Goal: Task Accomplishment & Management: Use online tool/utility

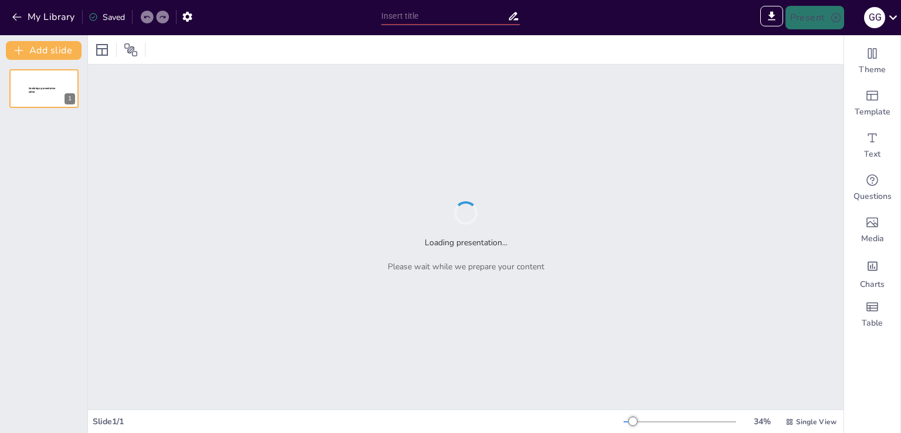
type input "Imported Informe_ SPP. Soberania Alimentaria.pptx"
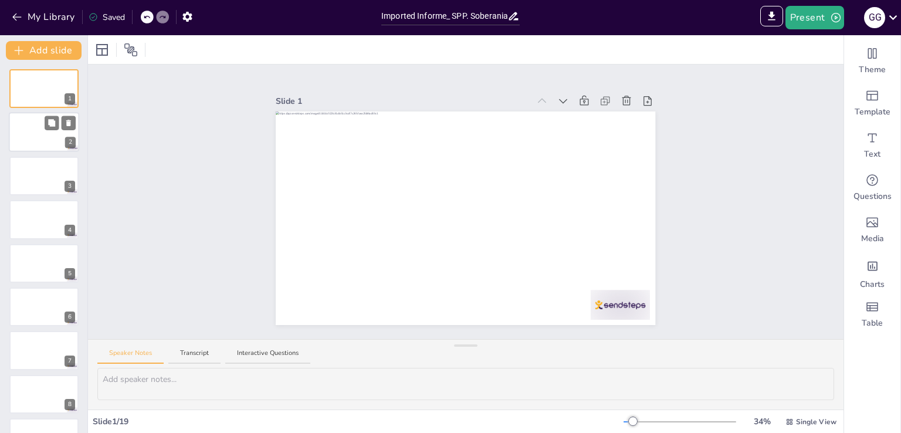
click at [47, 131] on div at bounding box center [44, 133] width 70 height 40
click at [45, 167] on button at bounding box center [52, 166] width 14 height 14
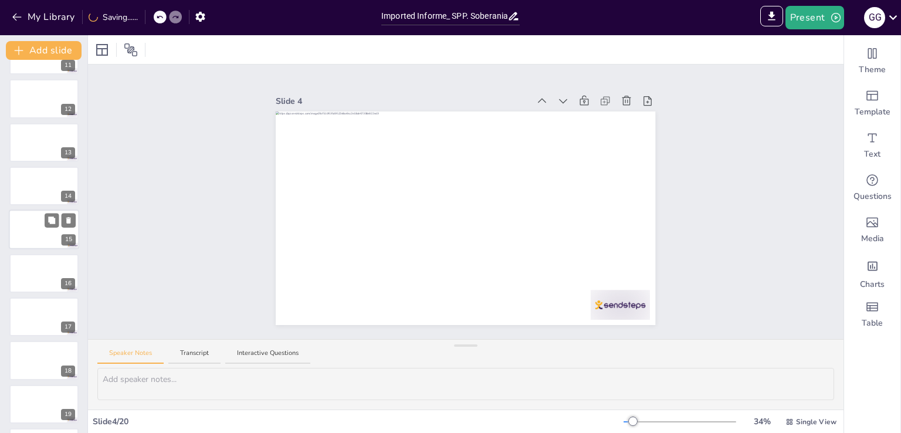
scroll to position [513, 0]
drag, startPoint x: 199, startPoint y: 352, endPoint x: 198, endPoint y: 358, distance: 5.9
click at [198, 358] on button "Transcript" at bounding box center [194, 356] width 52 height 16
click at [250, 354] on button "Interactive Questions" at bounding box center [267, 356] width 85 height 16
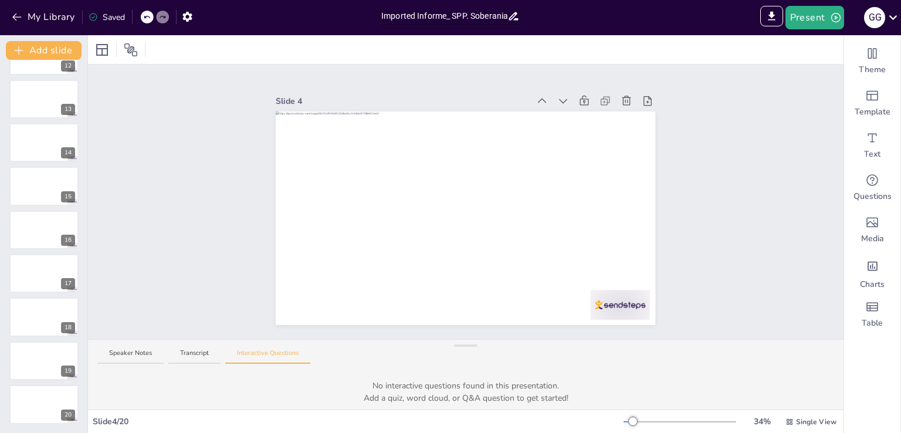
click at [469, 18] on input "Imported Informe_ SPP. Soberania Alimentaria.pptx" at bounding box center [444, 16] width 126 height 17
click at [820, 14] on button "Present" at bounding box center [814, 17] width 59 height 23
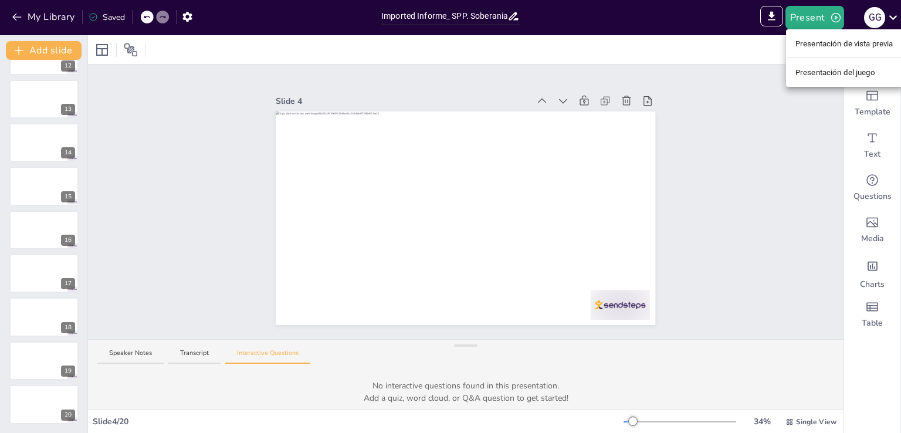
click at [827, 49] on font "Presentación de vista previa" at bounding box center [844, 44] width 98 height 12
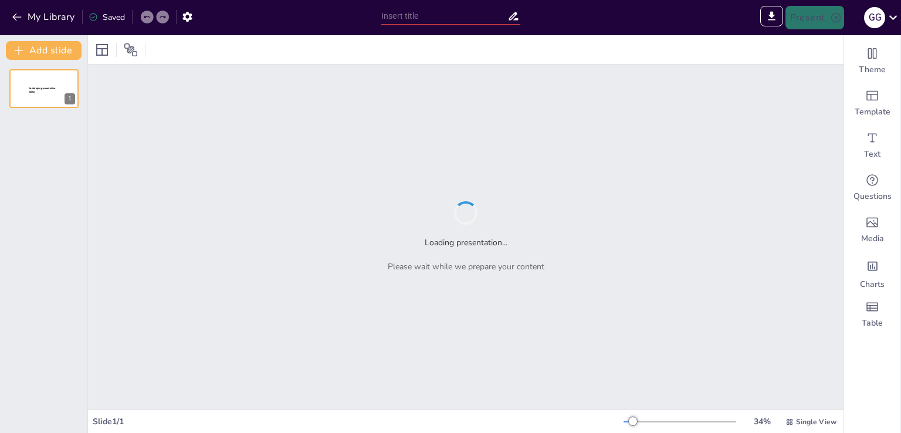
type input "Sendsteps presentation"
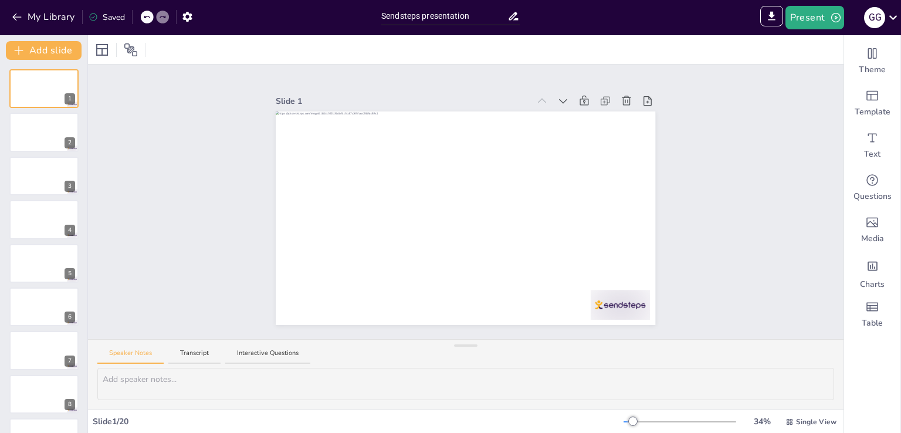
scroll to position [513, 0]
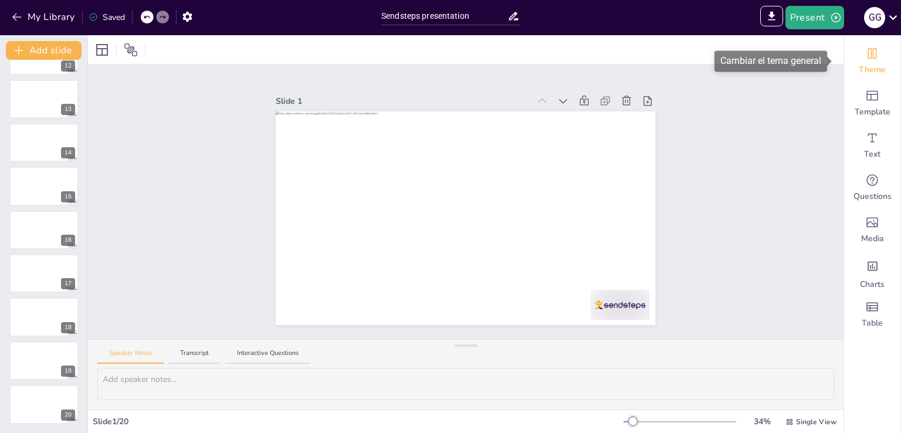
click at [860, 63] on div "Theme" at bounding box center [872, 61] width 56 height 42
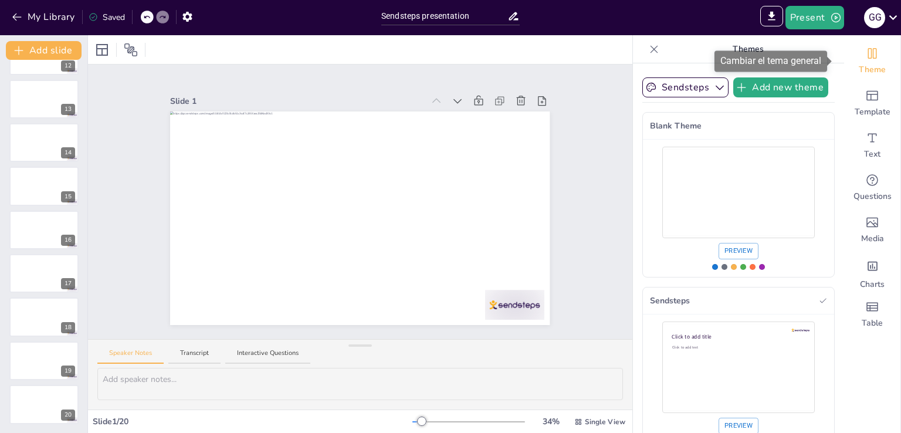
click at [859, 66] on span "Theme" at bounding box center [871, 70] width 27 height 12
click at [648, 44] on icon at bounding box center [654, 49] width 12 height 12
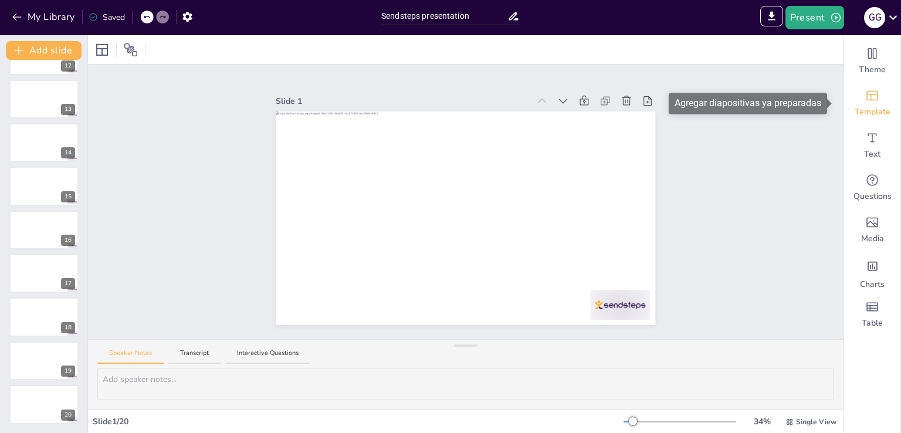
click at [866, 100] on icon "Add ready made slides" at bounding box center [872, 96] width 12 height 10
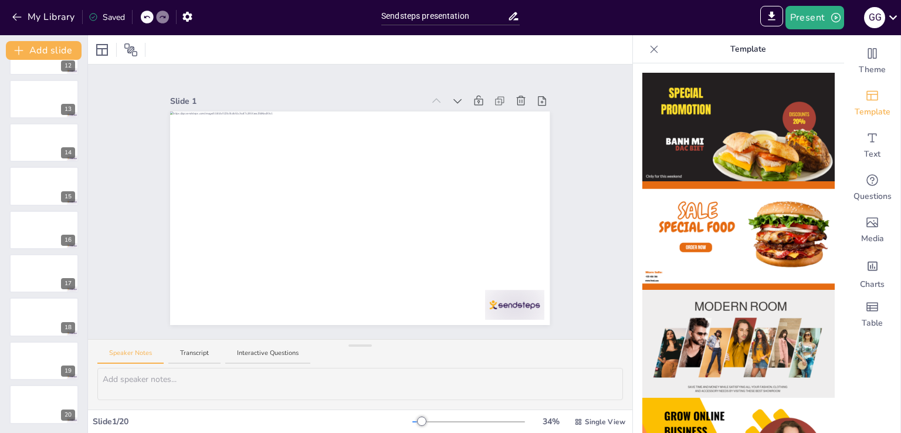
click at [648, 48] on icon at bounding box center [654, 49] width 12 height 12
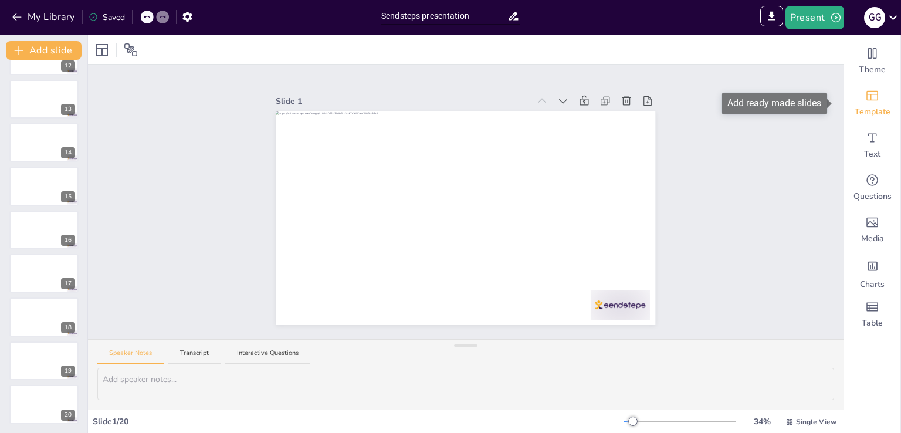
click at [871, 100] on div "Template" at bounding box center [872, 103] width 56 height 42
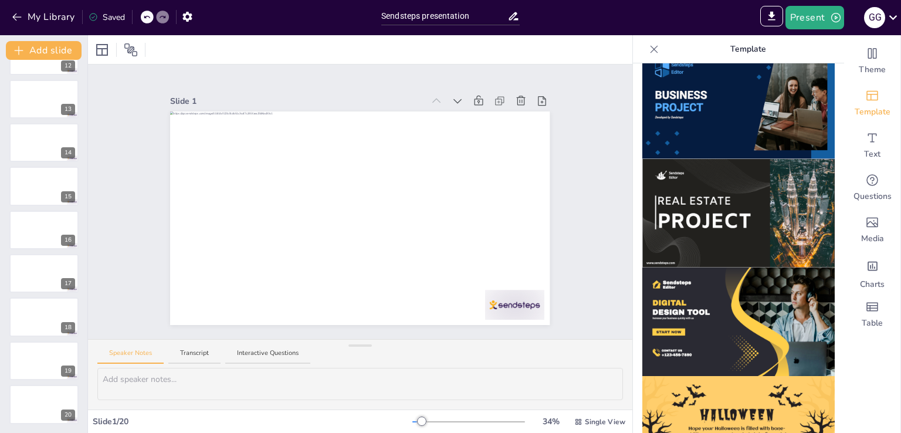
scroll to position [997, 0]
click at [781, 192] on img at bounding box center [738, 213] width 192 height 108
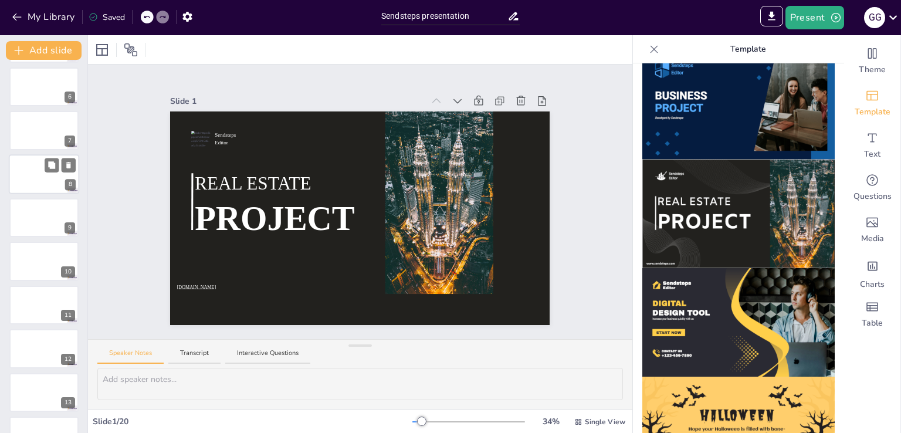
scroll to position [0, 0]
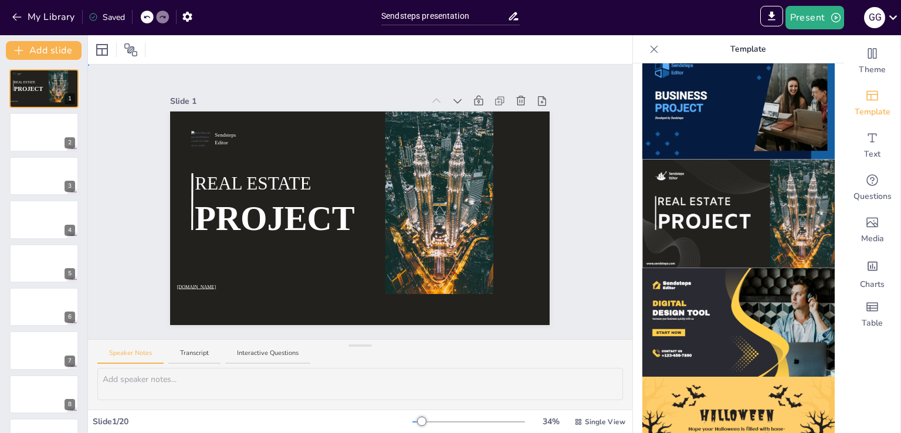
click at [588, 151] on div "Slide 1 Sendsteps Editor REAL ESTATE PROJECT [DOMAIN_NAME] Slide 2 Slide 3 Slid…" at bounding box center [360, 202] width 544 height 274
click at [651, 46] on div at bounding box center [653, 49] width 19 height 19
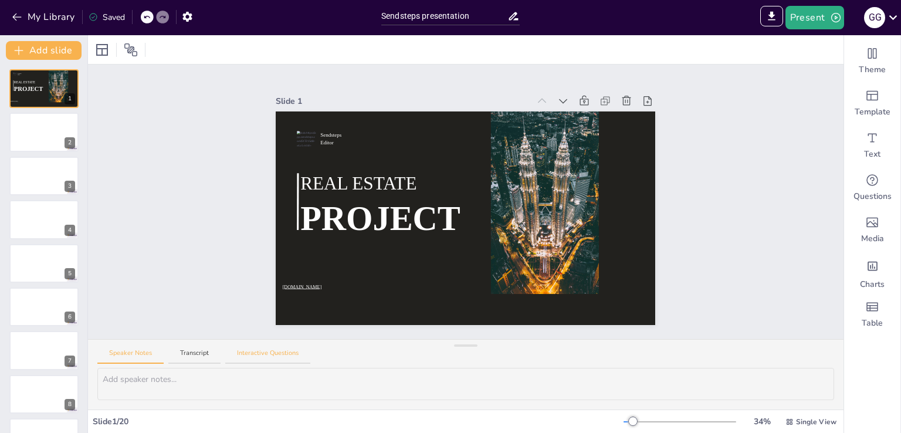
click at [287, 353] on button "Interactive Questions" at bounding box center [267, 356] width 85 height 16
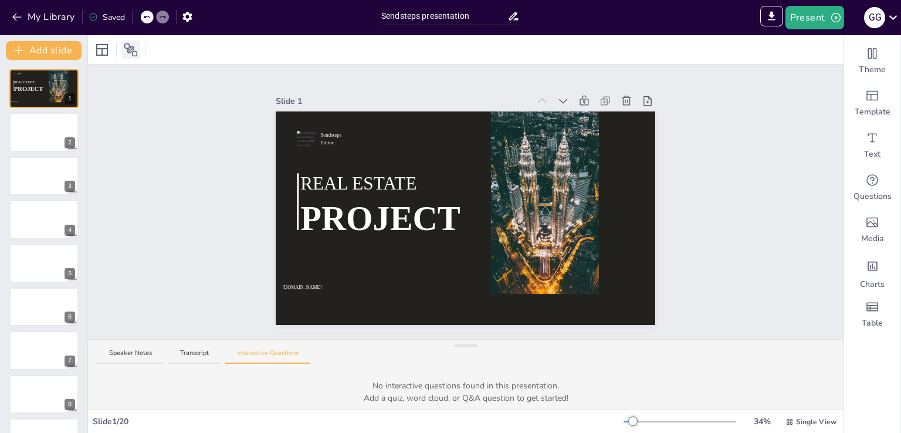
click at [127, 52] on icon at bounding box center [130, 49] width 13 height 13
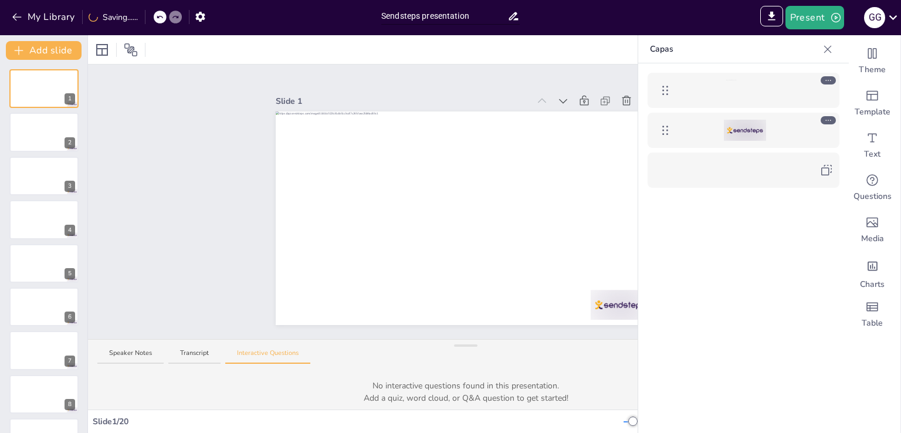
click at [457, 22] on input "Sendsteps presentation" at bounding box center [444, 16] width 126 height 17
click at [510, 15] on icon at bounding box center [513, 16] width 12 height 12
click at [512, 25] on div "Sendsteps presentation" at bounding box center [450, 14] width 150 height 29
click at [898, 16] on icon at bounding box center [893, 17] width 16 height 16
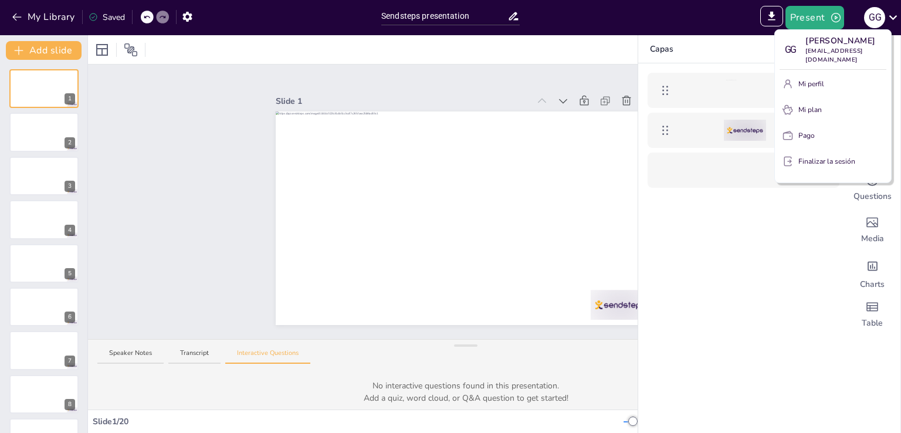
click at [842, 16] on div at bounding box center [450, 216] width 901 height 433
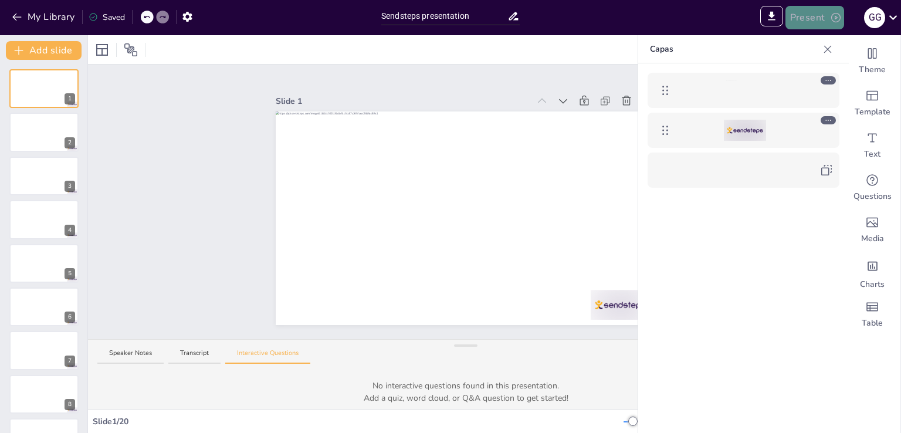
click at [824, 16] on button "Present" at bounding box center [814, 17] width 59 height 23
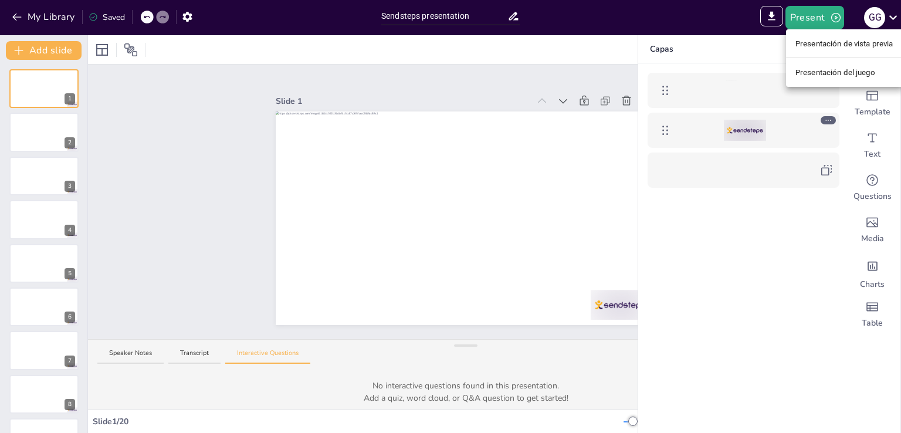
click at [723, 311] on div at bounding box center [450, 216] width 901 height 433
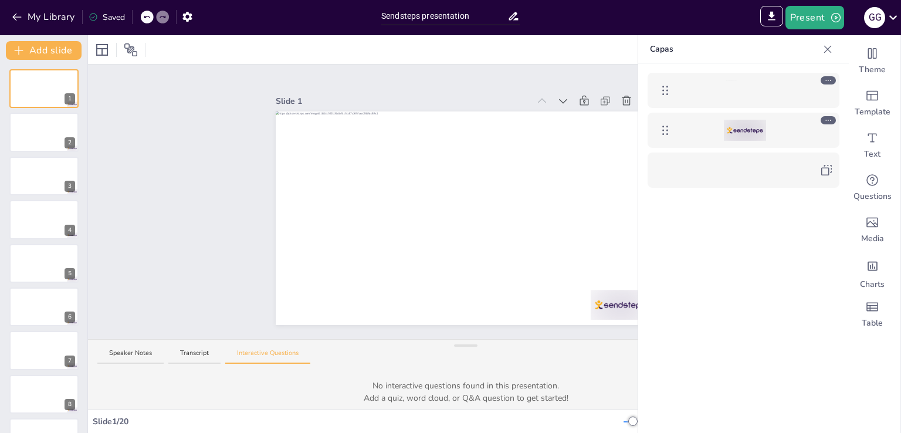
click at [662, 128] on icon at bounding box center [665, 130] width 14 height 14
click at [833, 117] on div at bounding box center [827, 120] width 15 height 8
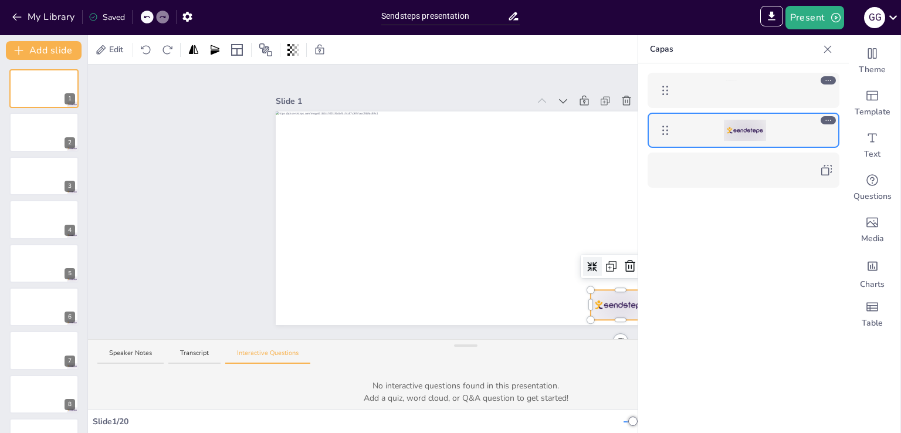
click at [711, 253] on div at bounding box center [743, 265] width 211 height 405
click at [625, 260] on icon at bounding box center [630, 266] width 11 height 12
